Goal: Task Accomplishment & Management: Manage account settings

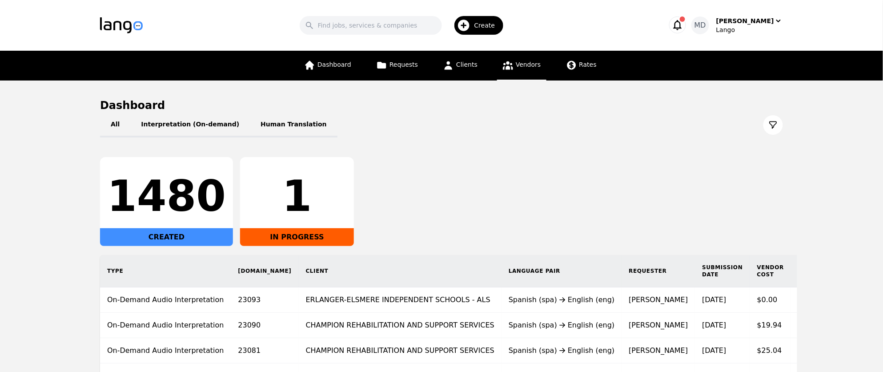
click at [519, 66] on span "Vendors" at bounding box center [528, 64] width 25 height 7
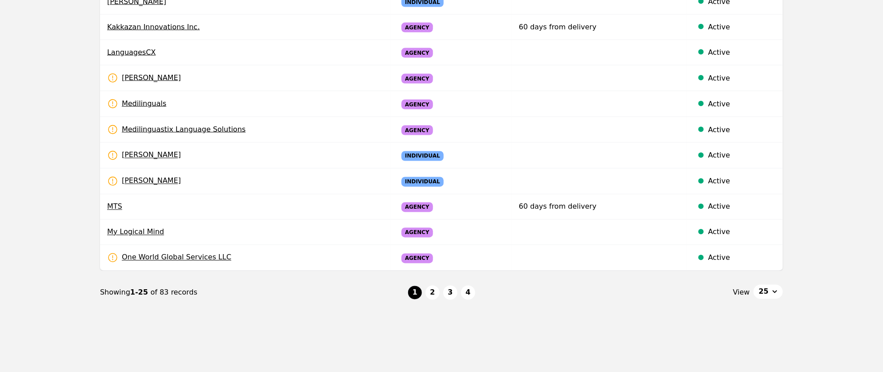
scroll to position [543, 0]
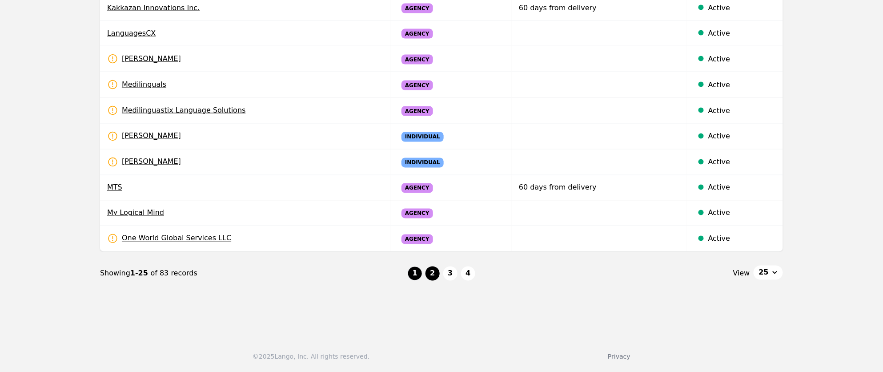
click at [430, 273] on button "2" at bounding box center [432, 273] width 14 height 14
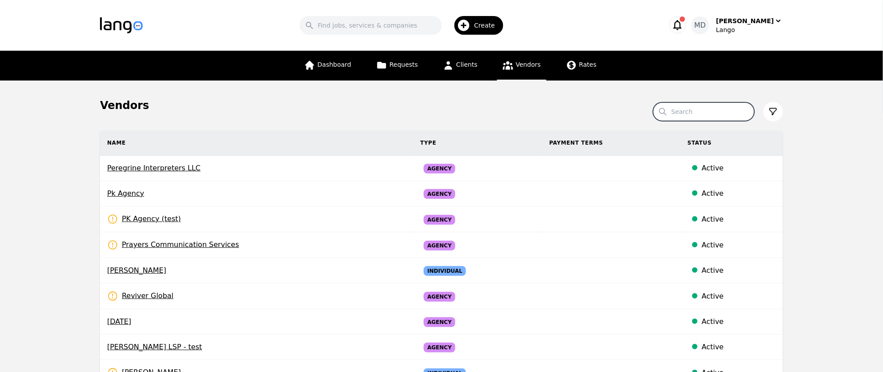
click at [682, 115] on input "Search" at bounding box center [703, 111] width 101 height 19
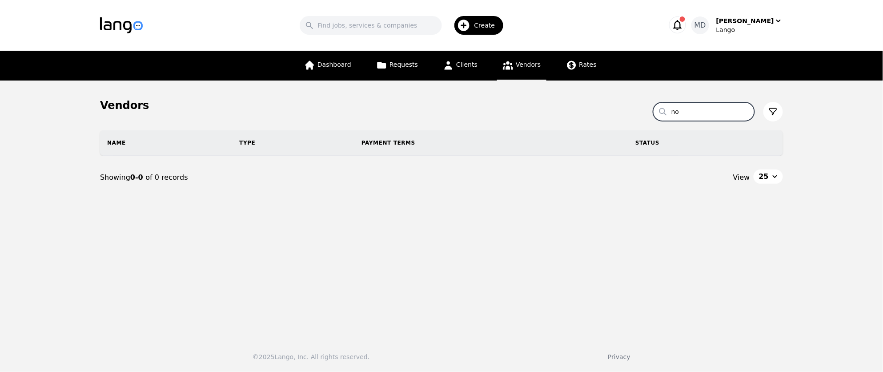
type input "n"
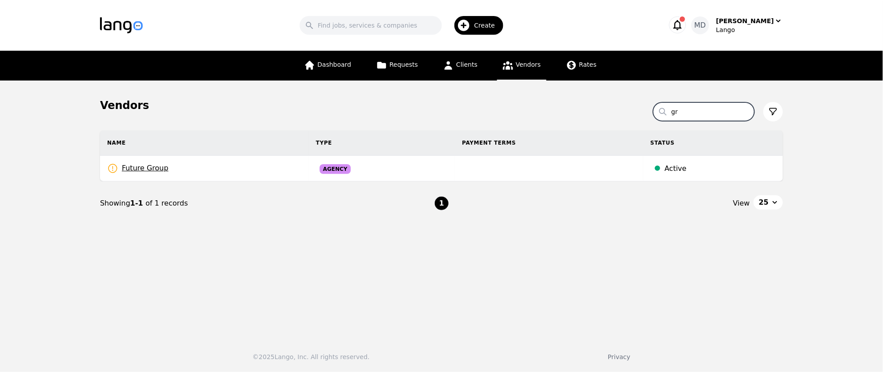
type input "g"
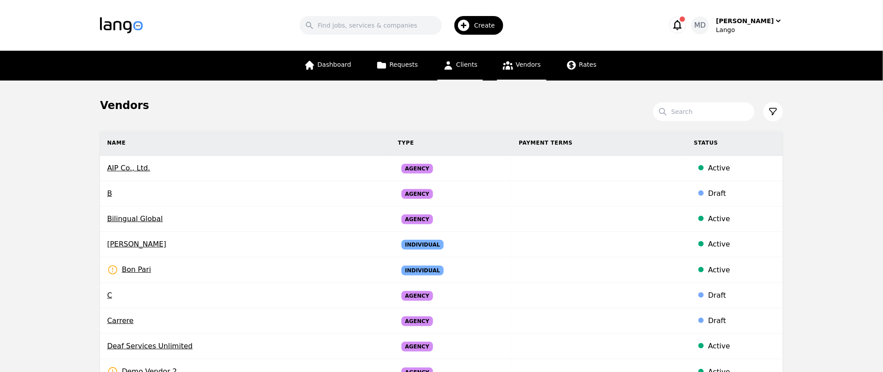
click at [450, 67] on icon at bounding box center [449, 65] width 8 height 8
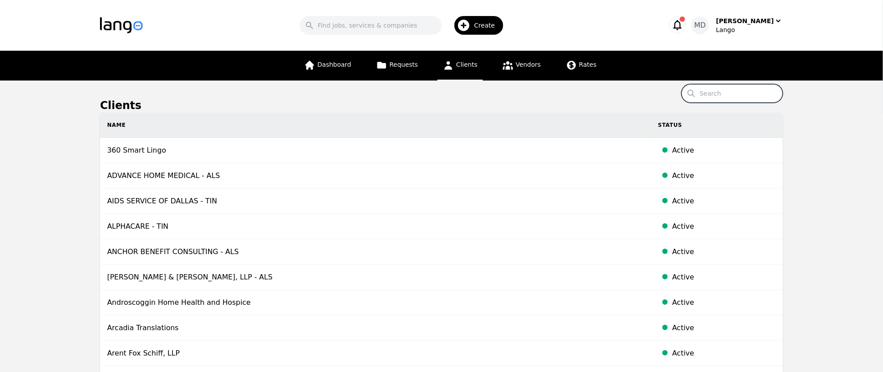
click at [729, 96] on input "Search" at bounding box center [731, 93] width 101 height 19
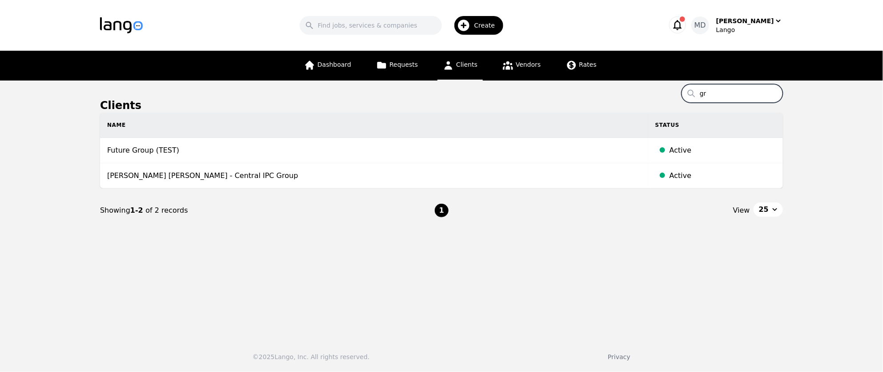
type input "g"
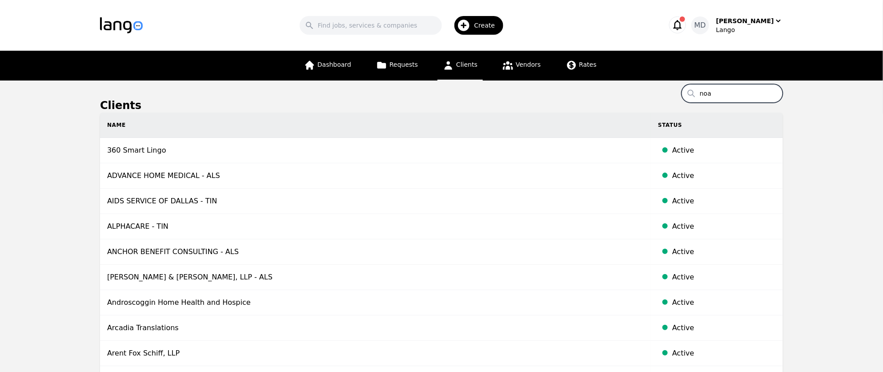
type input "noa"
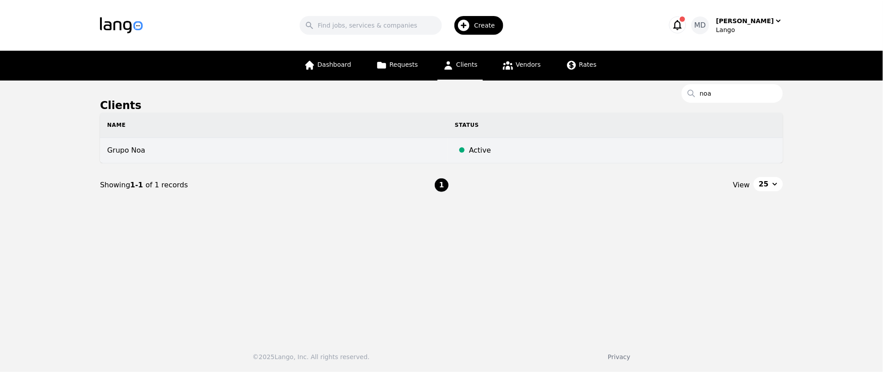
click at [132, 151] on td "Grupo Noa" at bounding box center [274, 150] width 348 height 25
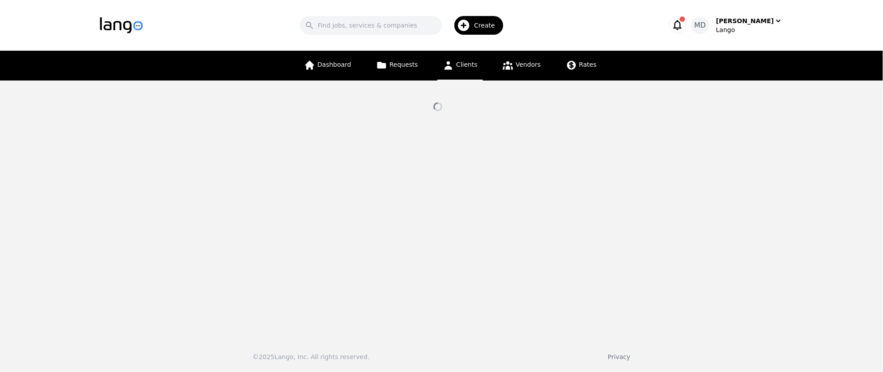
select select "active"
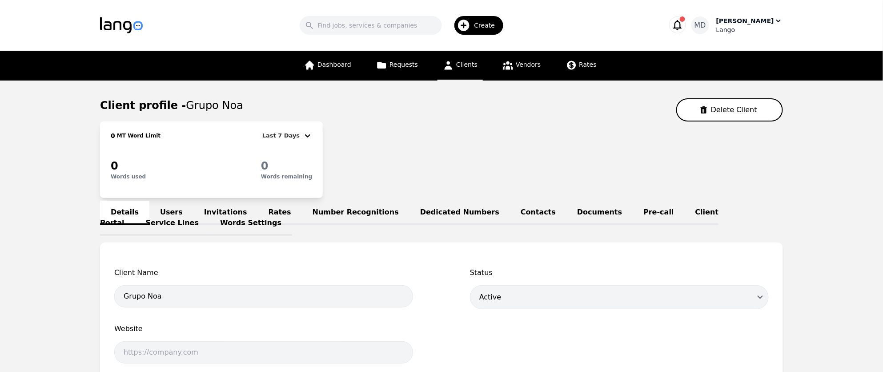
click at [758, 31] on div "Lango" at bounding box center [749, 29] width 67 height 9
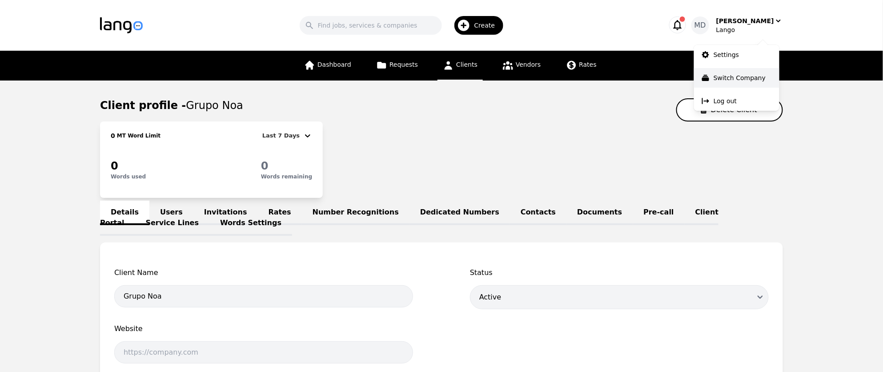
click at [740, 78] on p "Switch Company" at bounding box center [739, 77] width 52 height 9
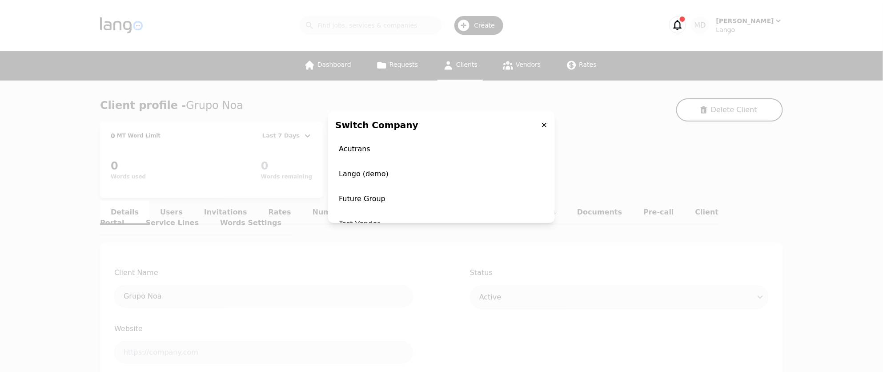
click at [650, 140] on div "Switch Company Acutrans Lango (demo) Future Group Test Vendor 360 Smart Lingo L…" at bounding box center [441, 186] width 883 height 372
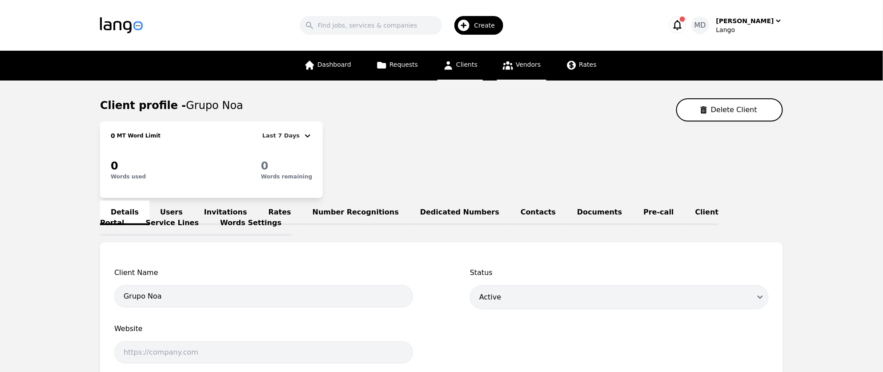
click at [516, 70] on link "Vendors" at bounding box center [521, 66] width 49 height 30
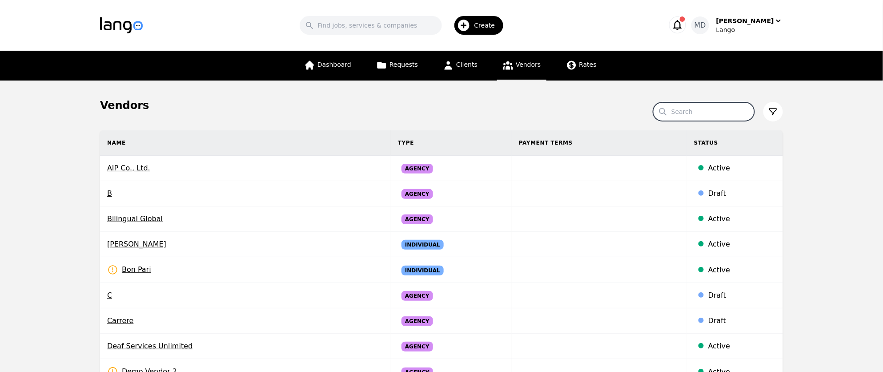
click at [698, 119] on input "Search" at bounding box center [703, 111] width 101 height 19
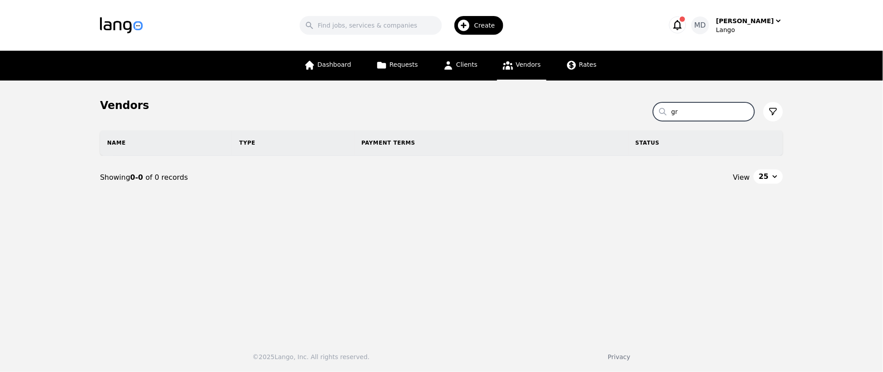
type input "g"
type input "n"
click at [594, 121] on section "Search Name Type Payment Terms Status Showing 0-0 of 0 records View 25" at bounding box center [441, 164] width 683 height 104
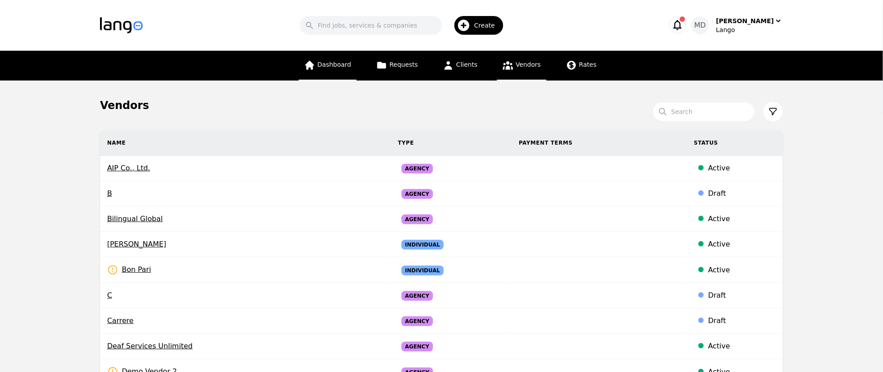
click at [347, 73] on link "Dashboard" at bounding box center [328, 66] width 58 height 30
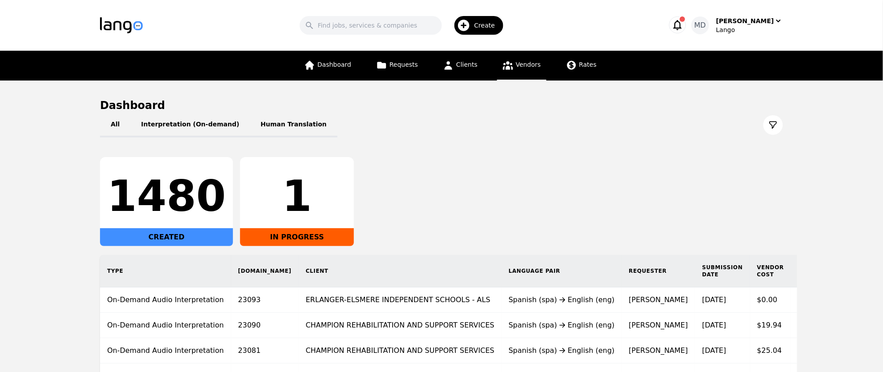
click at [518, 66] on span "Vendors" at bounding box center [528, 64] width 25 height 7
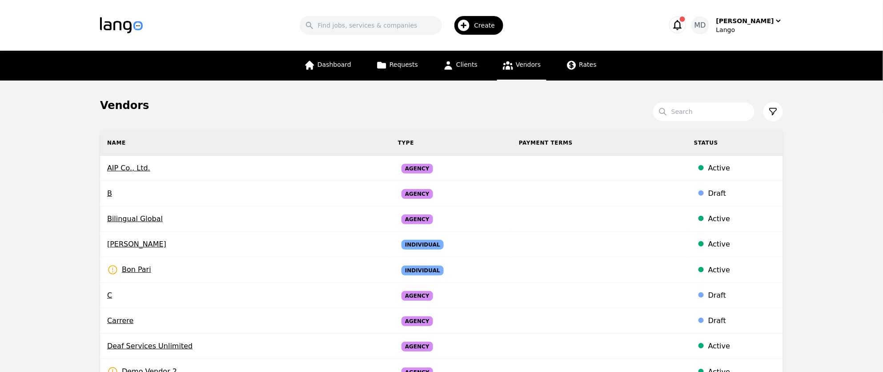
click at [525, 68] on span "Vendors" at bounding box center [528, 64] width 25 height 7
click at [690, 113] on input "Search" at bounding box center [703, 111] width 101 height 19
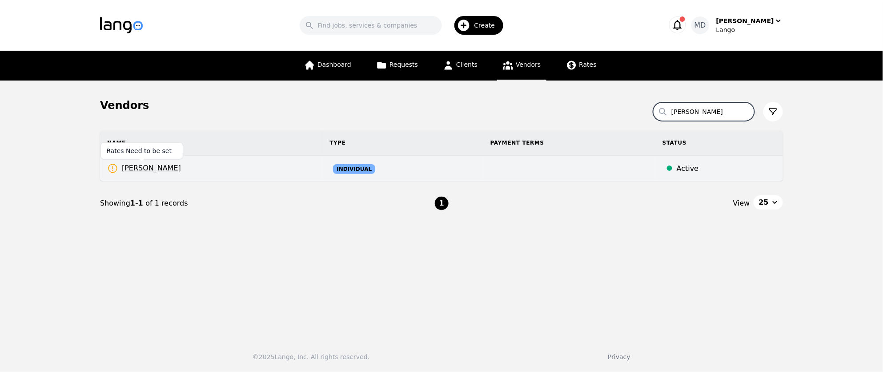
type input "[PERSON_NAME]"
click at [156, 166] on span "[PERSON_NAME]" at bounding box center [144, 168] width 74 height 11
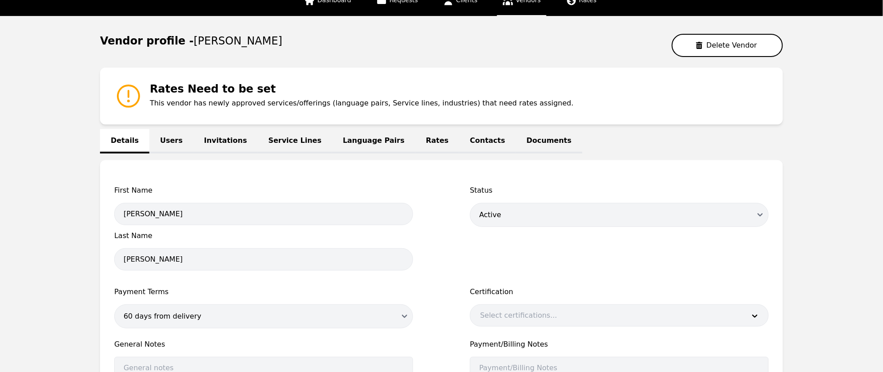
scroll to position [66, 0]
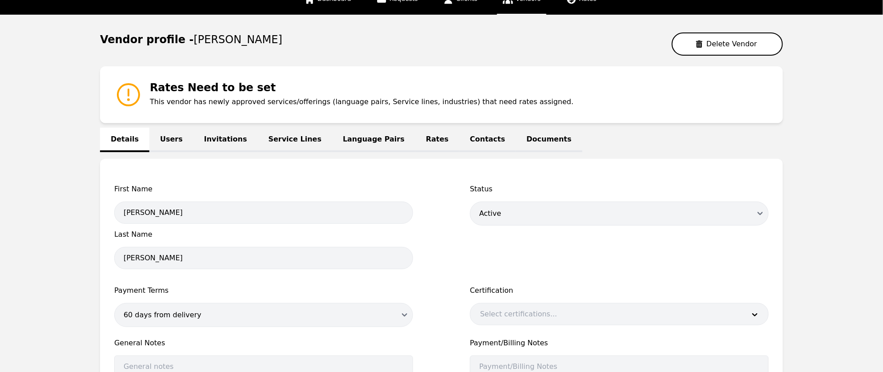
click at [338, 139] on link "Language Pairs" at bounding box center [373, 140] width 83 height 24
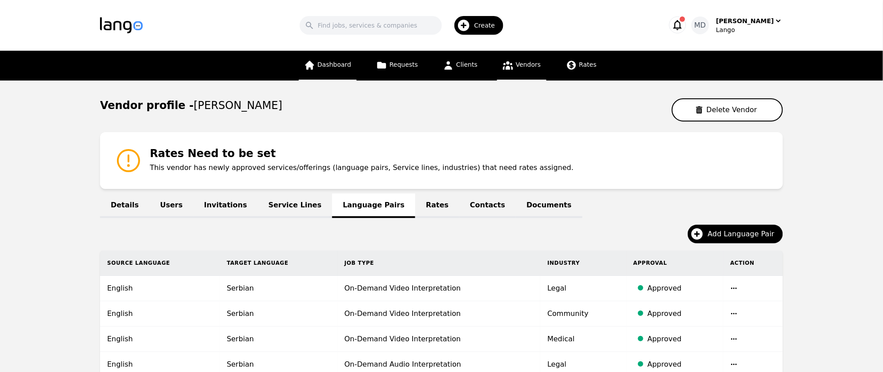
click at [338, 67] on span "Dashboard" at bounding box center [334, 64] width 34 height 7
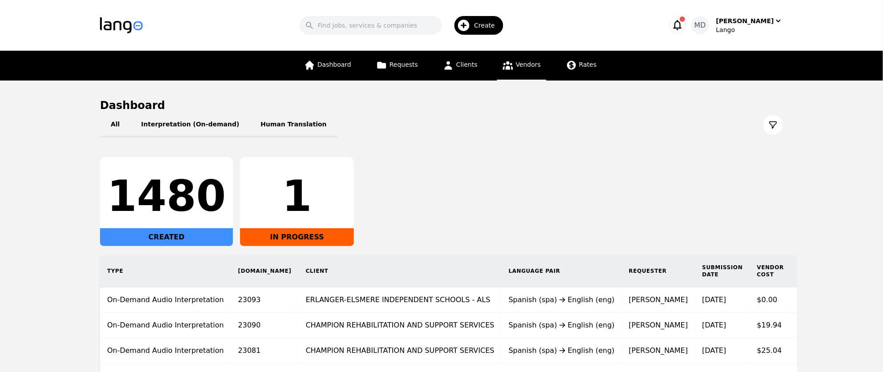
click at [512, 64] on icon at bounding box center [507, 65] width 11 height 11
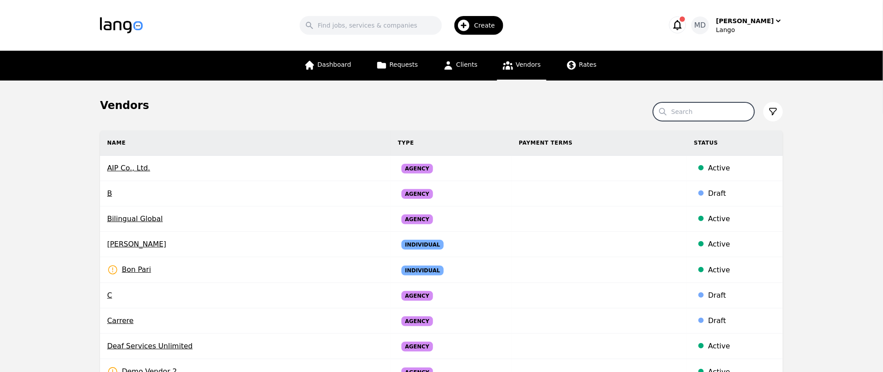
click at [719, 110] on input "Search" at bounding box center [703, 111] width 101 height 19
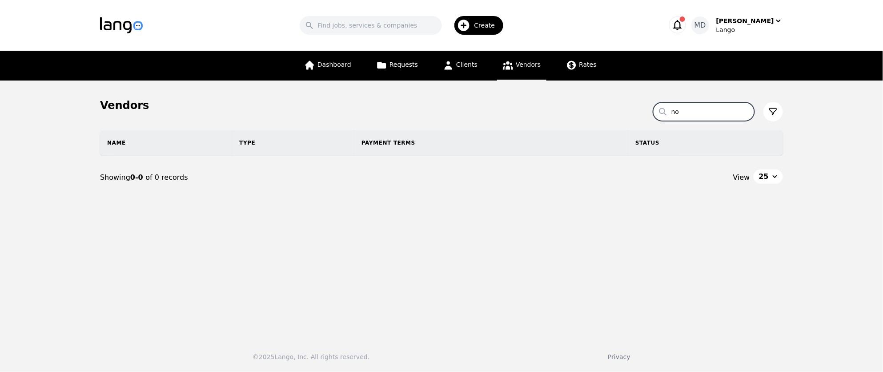
type input "n"
click at [596, 108] on div "Vendors" at bounding box center [441, 105] width 683 height 14
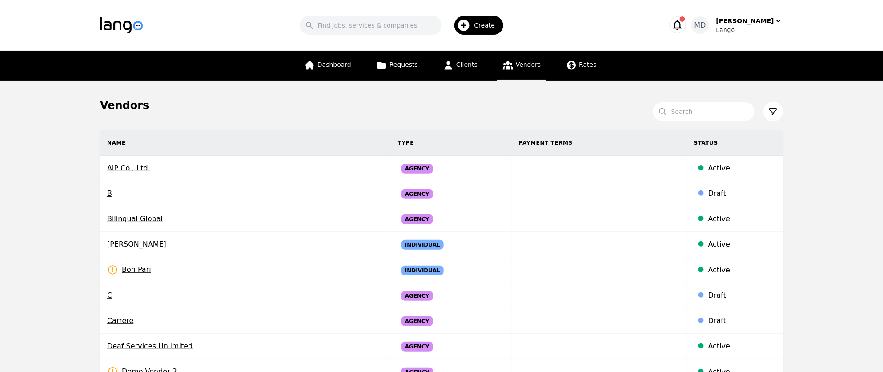
click at [525, 71] on link "Vendors" at bounding box center [521, 66] width 49 height 30
click at [528, 71] on link "Vendors" at bounding box center [521, 66] width 49 height 30
click at [683, 107] on input "Search" at bounding box center [703, 111] width 101 height 19
type input "[PERSON_NAME]"
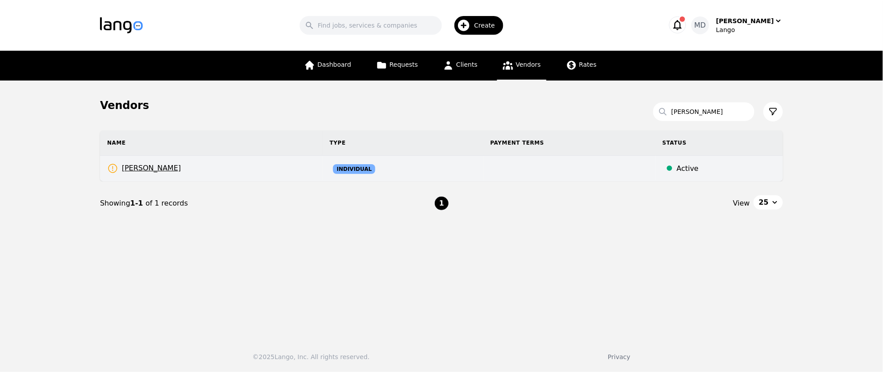
click at [356, 171] on span "Individual" at bounding box center [354, 169] width 42 height 10
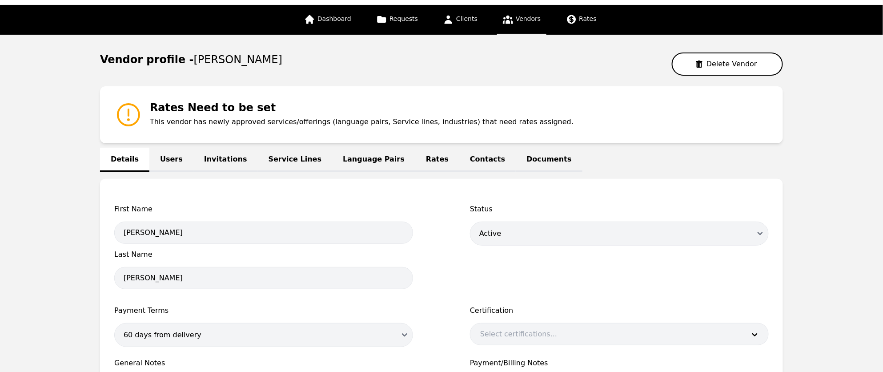
click at [171, 165] on link "Users" at bounding box center [171, 160] width 44 height 24
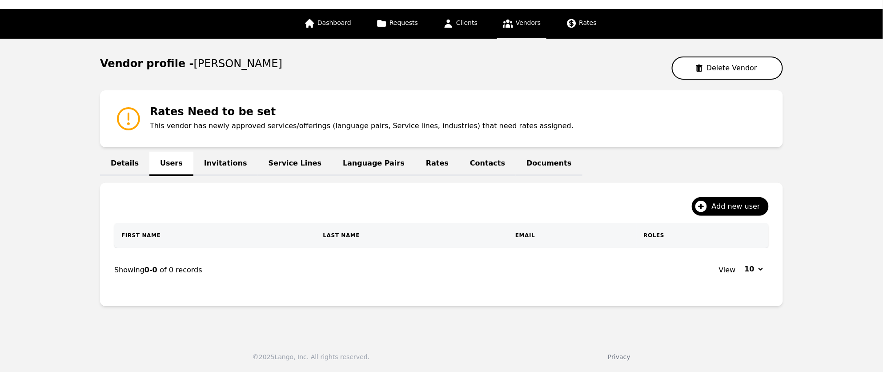
scroll to position [40, 0]
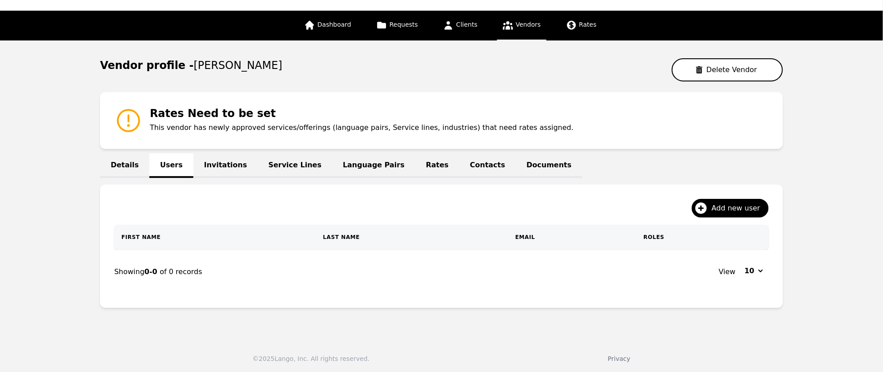
click at [212, 164] on link "Invitations" at bounding box center [225, 165] width 64 height 24
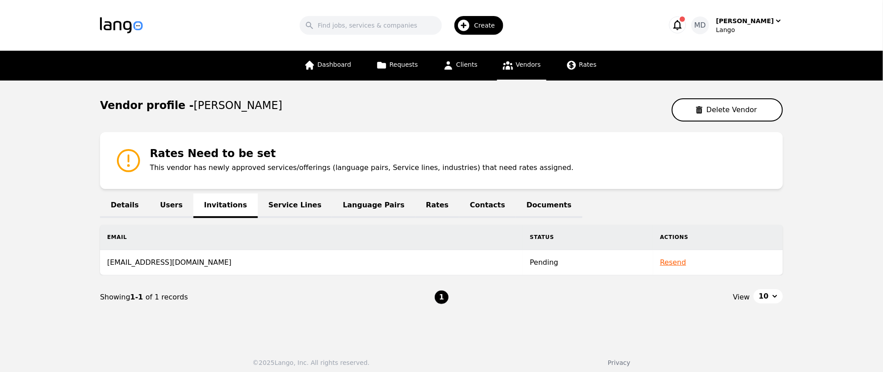
scroll to position [4, 0]
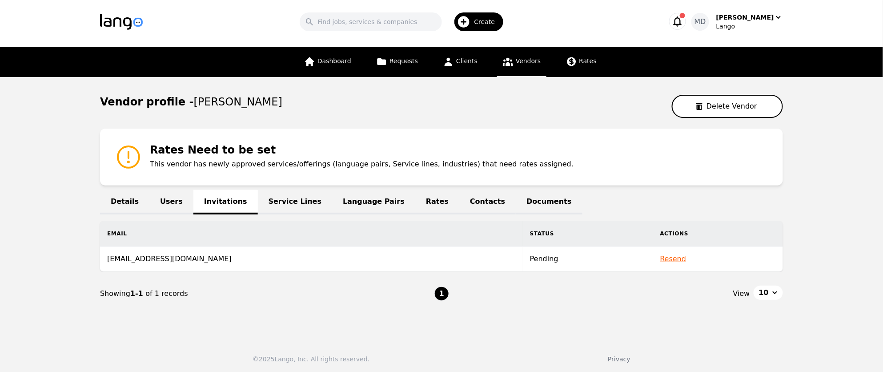
click at [277, 203] on link "Service Lines" at bounding box center [295, 202] width 75 height 24
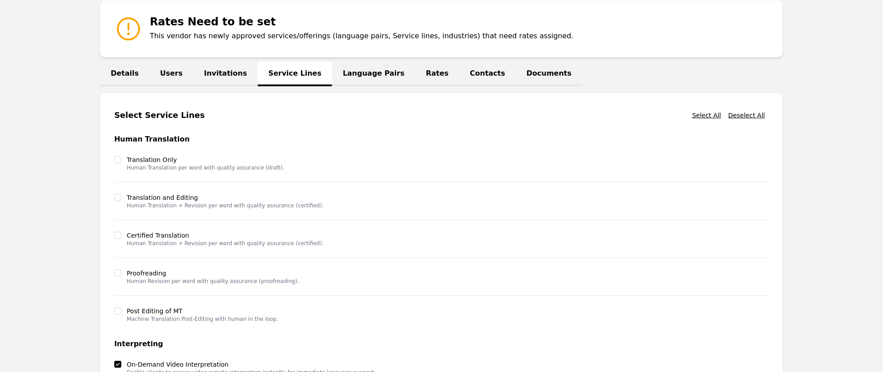
scroll to position [122, 0]
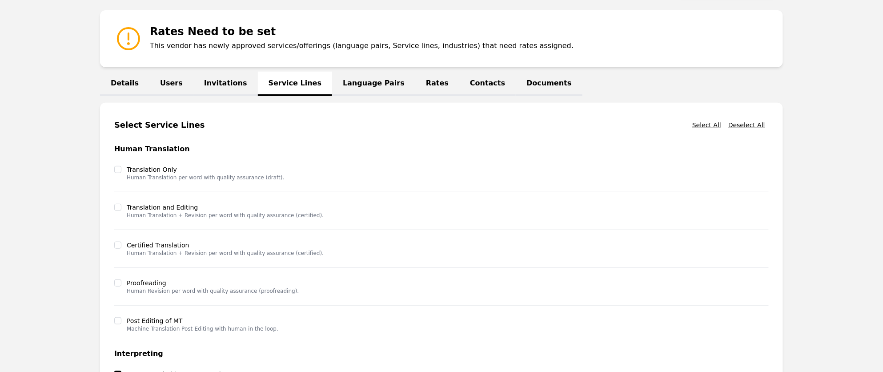
click at [361, 86] on link "Language Pairs" at bounding box center [373, 84] width 83 height 24
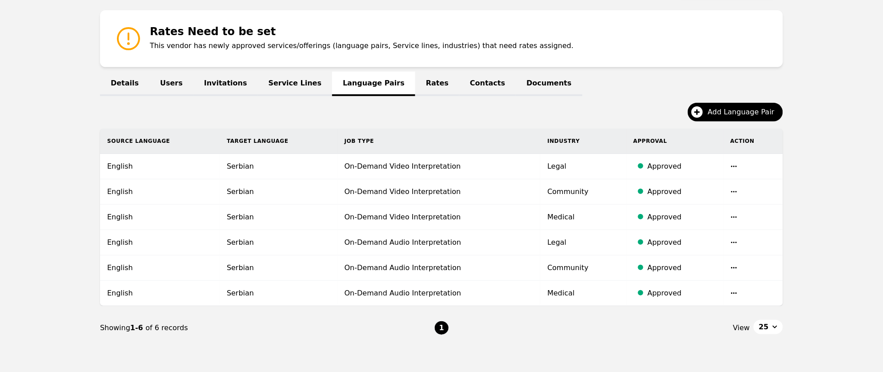
scroll to position [119, 0]
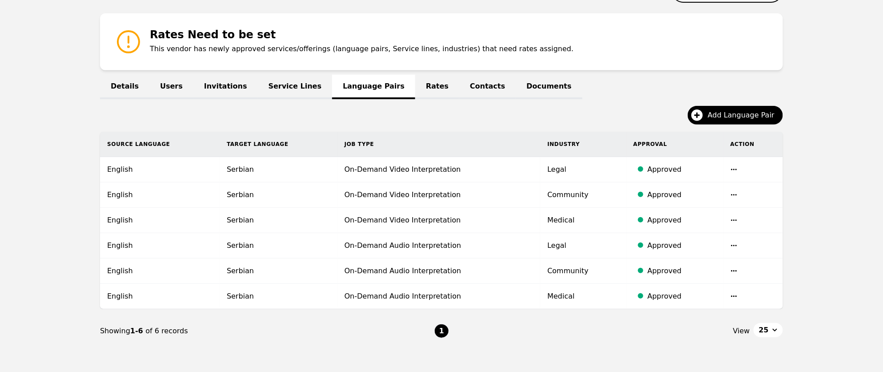
click at [465, 83] on link "Contacts" at bounding box center [487, 87] width 56 height 24
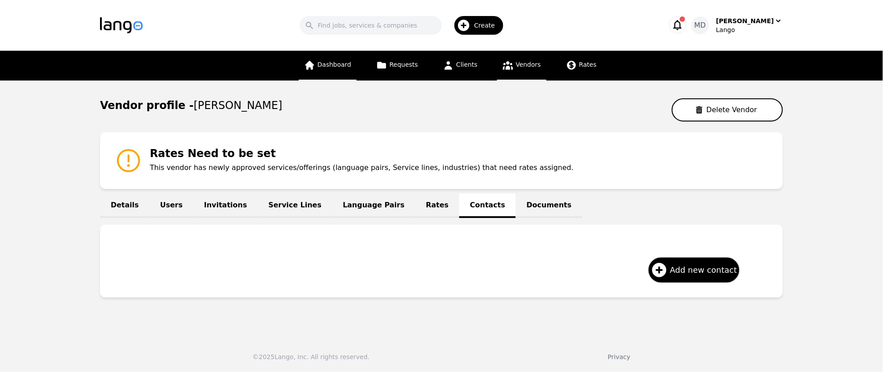
click at [335, 62] on span "Dashboard" at bounding box center [334, 64] width 34 height 7
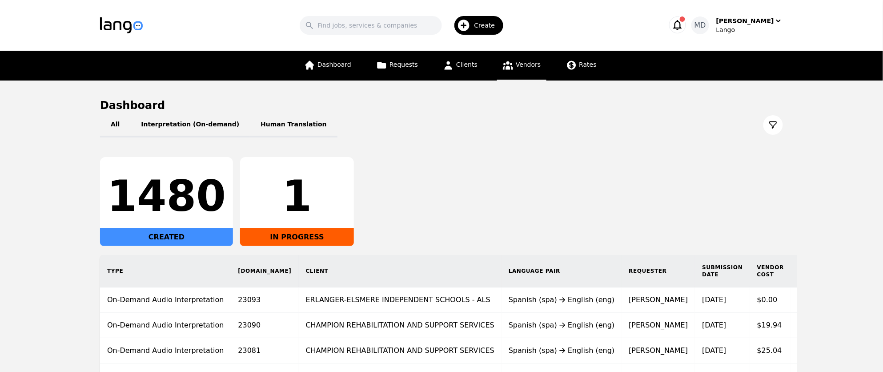
click at [525, 64] on span "Vendors" at bounding box center [528, 64] width 25 height 7
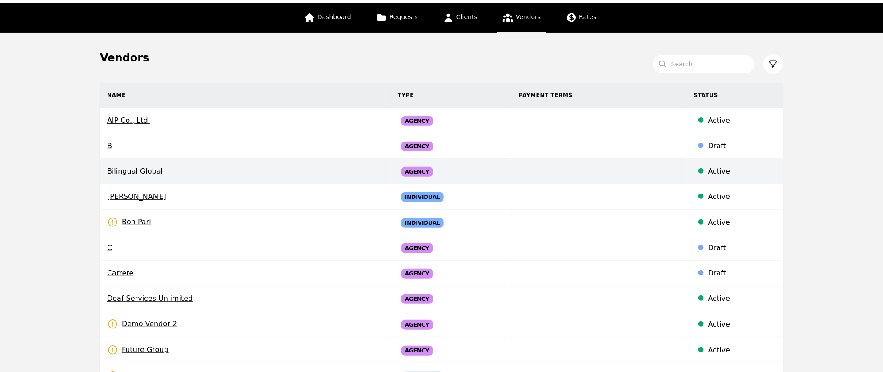
scroll to position [55, 0]
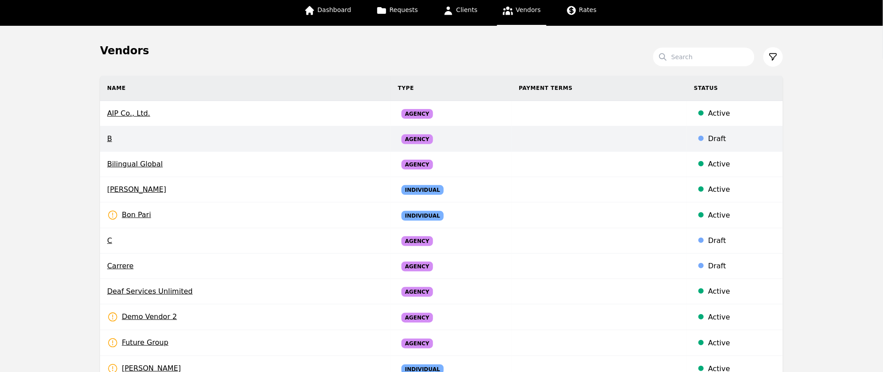
click at [518, 136] on td at bounding box center [599, 138] width 175 height 25
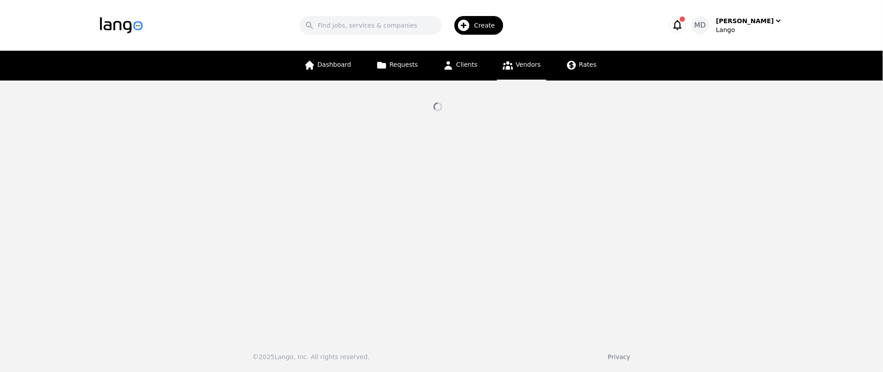
select select "draft"
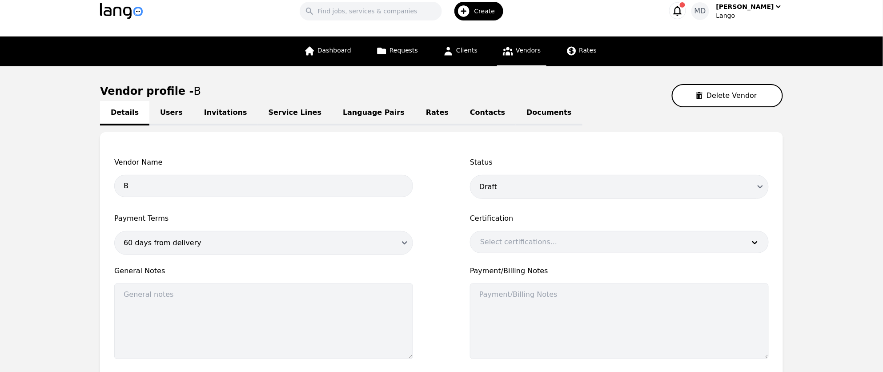
scroll to position [24, 0]
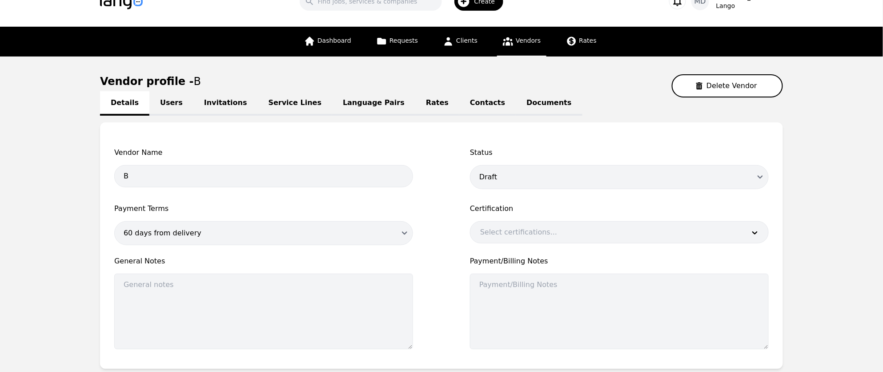
click at [176, 99] on link "Users" at bounding box center [171, 103] width 44 height 24
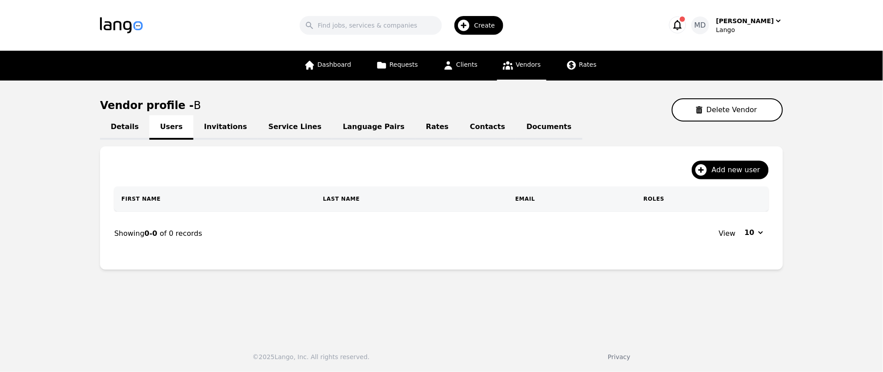
click at [227, 127] on link "Invitations" at bounding box center [225, 127] width 64 height 24
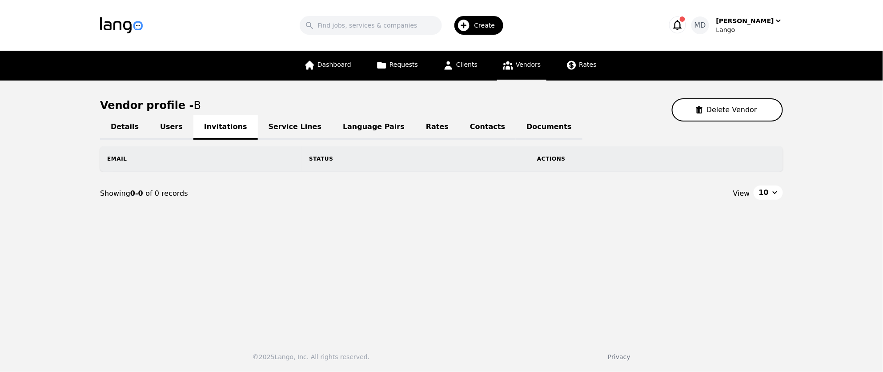
click at [522, 69] on link "Vendors" at bounding box center [521, 66] width 49 height 30
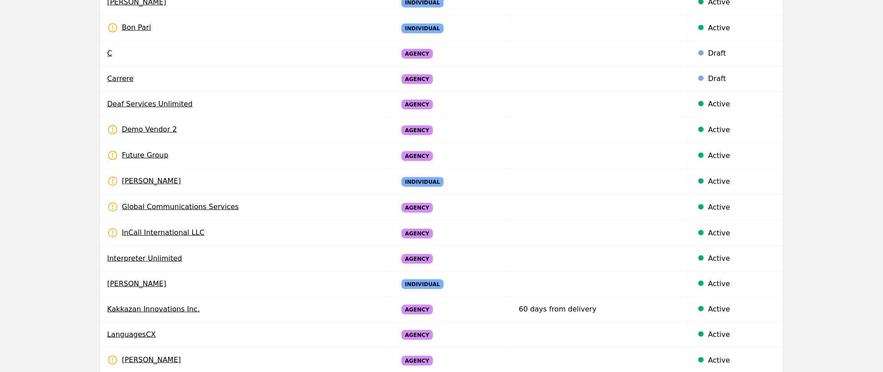
scroll to position [242, 0]
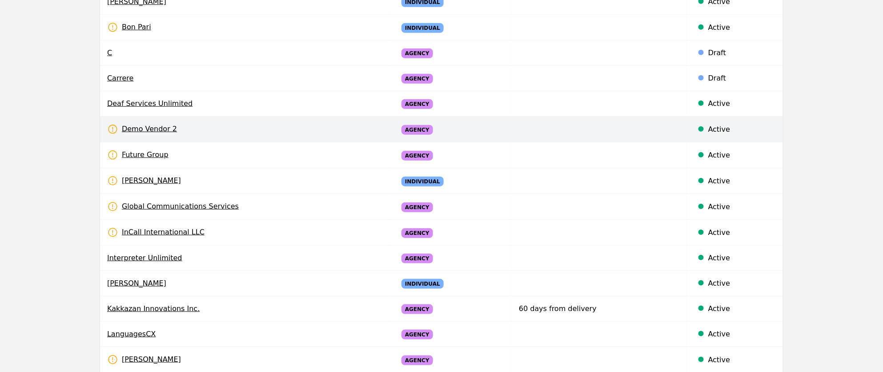
click at [242, 126] on td "Demo Vendor 2 Rates Need to be set" at bounding box center [245, 129] width 291 height 26
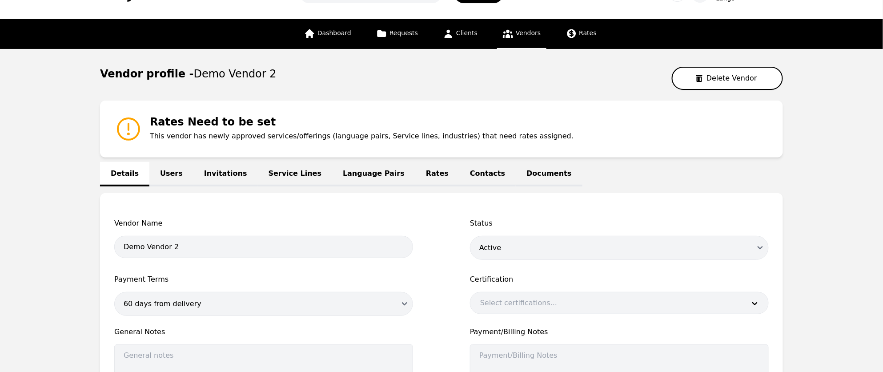
scroll to position [32, 0]
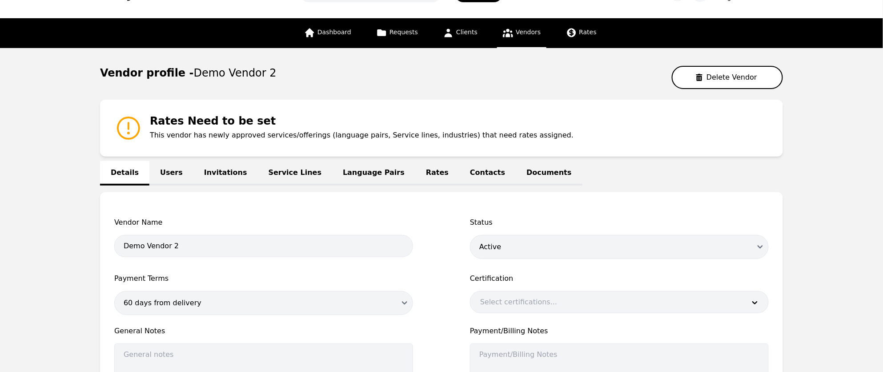
click at [176, 170] on link "Users" at bounding box center [171, 173] width 44 height 24
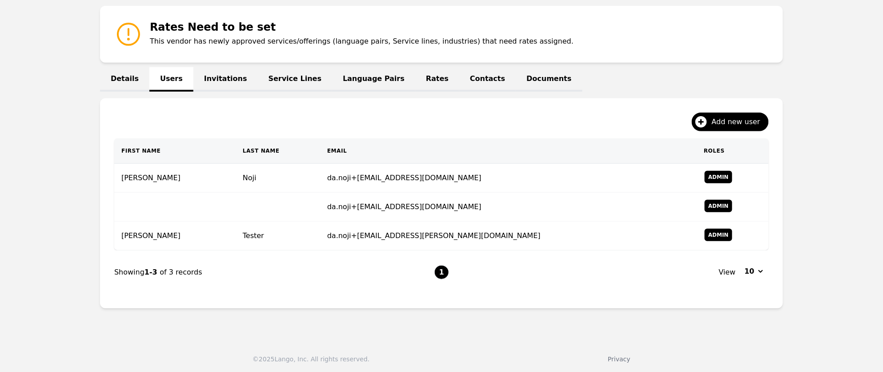
scroll to position [127, 0]
click at [220, 85] on link "Invitations" at bounding box center [225, 79] width 64 height 24
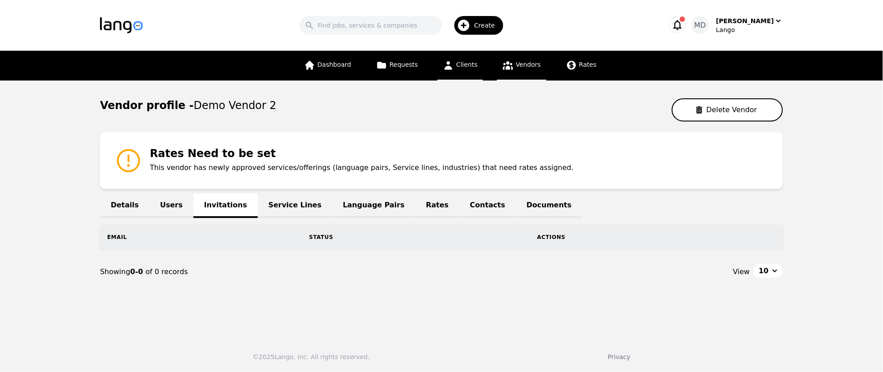
click at [469, 71] on link "Clients" at bounding box center [459, 66] width 45 height 30
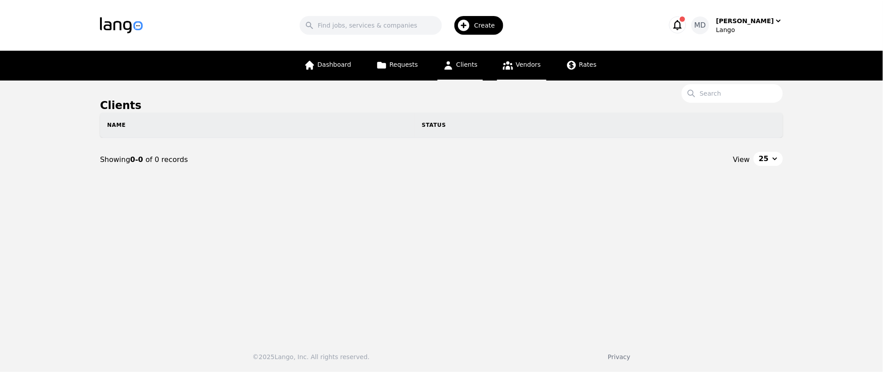
click at [524, 71] on link "Vendors" at bounding box center [521, 66] width 49 height 30
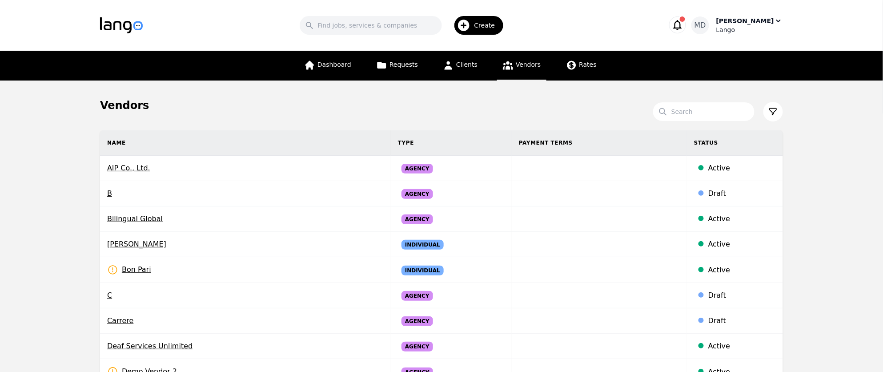
click at [759, 22] on div "[PERSON_NAME]" at bounding box center [745, 20] width 58 height 9
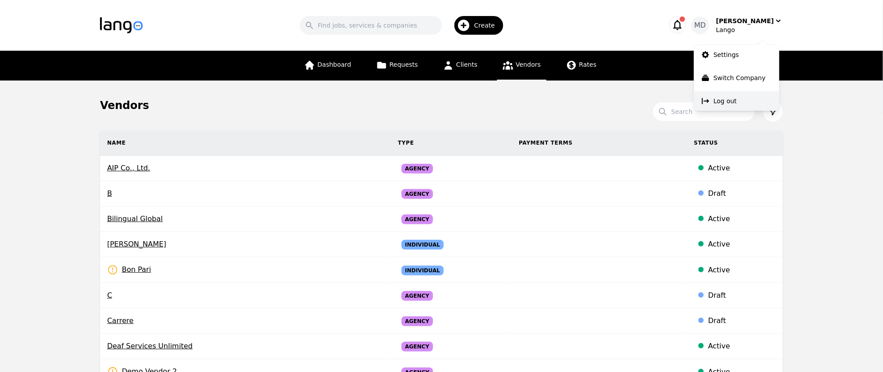
click at [733, 100] on p "Log out" at bounding box center [724, 100] width 23 height 9
